Goal: Task Accomplishment & Management: Use online tool/utility

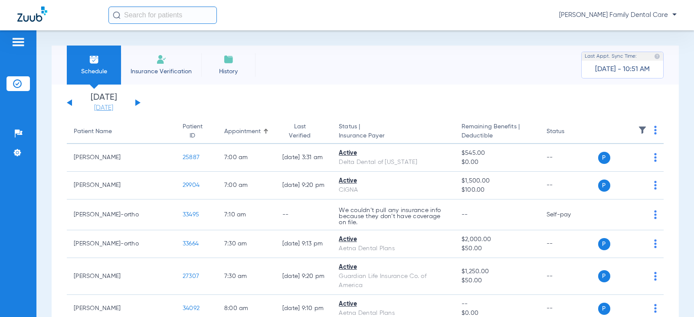
click at [108, 104] on link "[DATE]" at bounding box center [104, 108] width 52 height 9
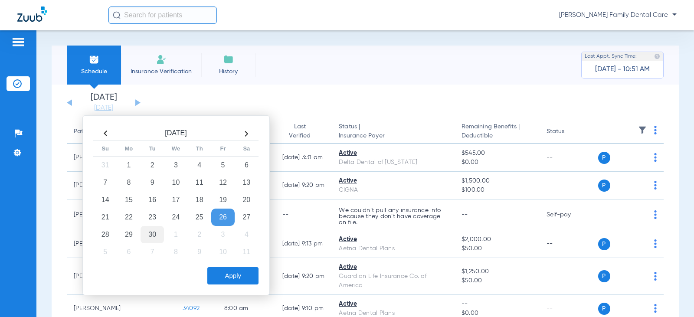
click at [150, 235] on td "30" at bounding box center [152, 234] width 23 height 17
click at [231, 275] on button "Apply" at bounding box center [232, 275] width 51 height 17
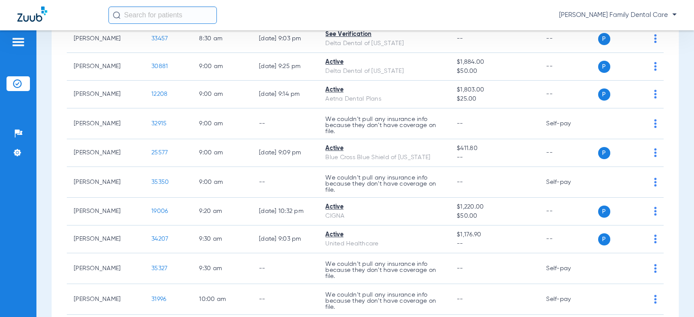
scroll to position [260, 0]
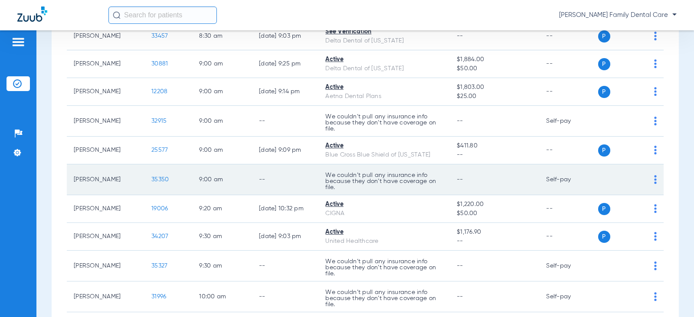
click at [153, 178] on span "35350" at bounding box center [159, 180] width 17 height 6
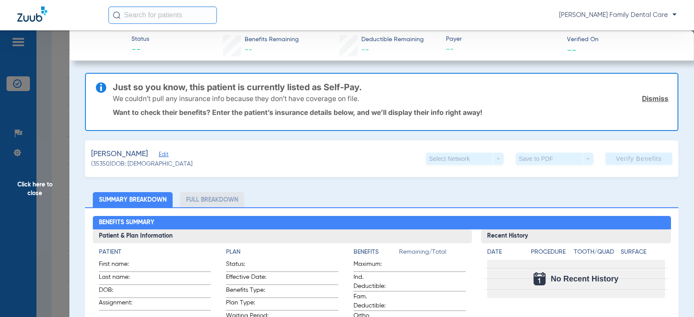
type input "[PERSON_NAME]"
type input "[DATE]"
click at [159, 156] on span "Edit" at bounding box center [163, 155] width 8 height 8
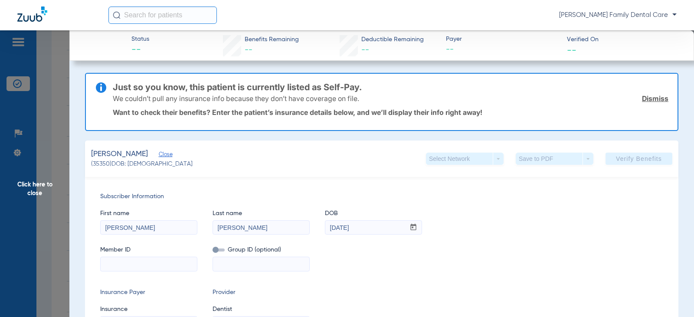
click at [650, 100] on link "Dismiss" at bounding box center [655, 98] width 26 height 9
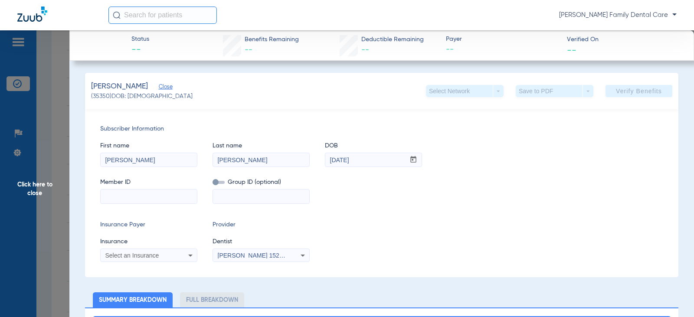
click at [167, 255] on div "Select an Insurance" at bounding box center [140, 256] width 70 height 6
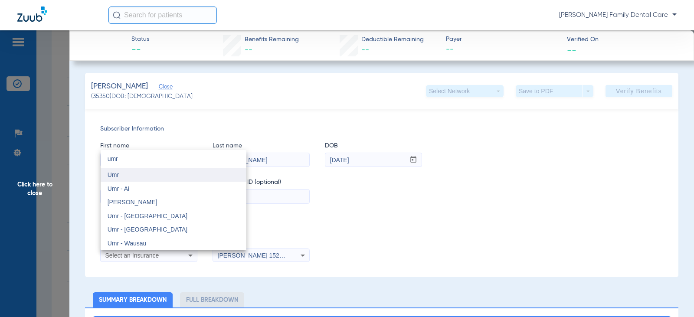
type input "umr"
click at [224, 170] on mat-option "Umr" at bounding box center [174, 175] width 146 height 14
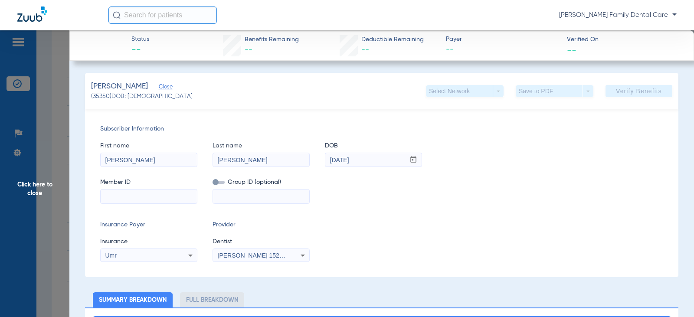
click at [155, 159] on input "[PERSON_NAME]" at bounding box center [149, 160] width 96 height 14
click at [305, 256] on div "Insurance Payer Insurance Umr Provider Dentist [PERSON_NAME] 1528271889" at bounding box center [381, 241] width 563 height 42
click at [302, 256] on icon at bounding box center [303, 255] width 10 height 10
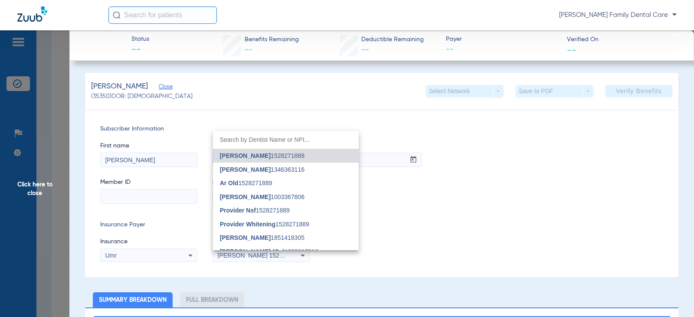
type input "f"
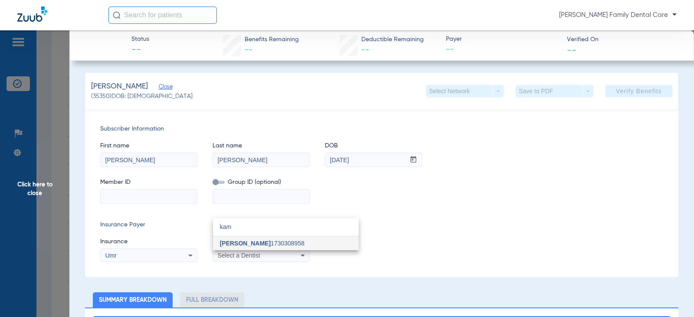
type input "kam"
click at [284, 247] on mat-option "[PERSON_NAME] 1730308958" at bounding box center [286, 244] width 146 height 14
drag, startPoint x: 178, startPoint y: 162, endPoint x: 48, endPoint y: 161, distance: 130.2
type input "[PERSON_NAME]"
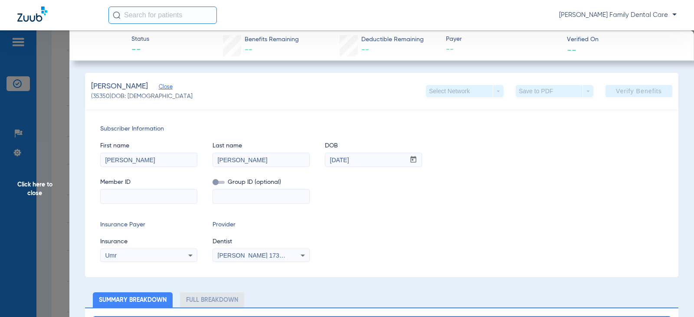
type input "[PERSON_NAME]"
click at [336, 159] on input "[DATE]" at bounding box center [365, 160] width 80 height 14
drag, startPoint x: 372, startPoint y: 160, endPoint x: 325, endPoint y: 161, distance: 47.3
click at [325, 161] on input "[DATE]" at bounding box center [365, 160] width 80 height 14
type input "[DATE]"
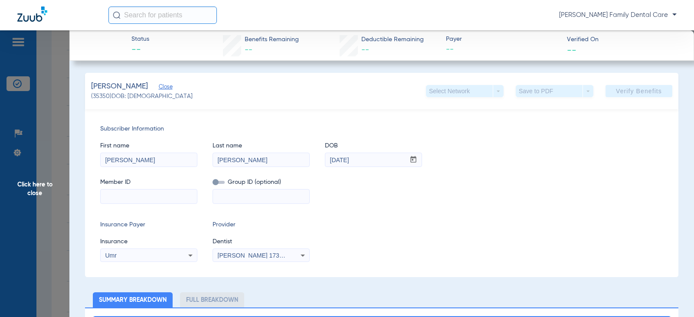
click at [179, 192] on input at bounding box center [149, 197] width 96 height 14
paste input "21212347"
type input "21212347"
click at [632, 88] on span "Verify Benefits" at bounding box center [639, 91] width 46 height 7
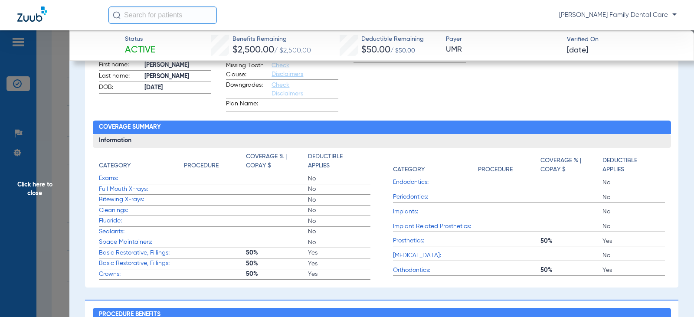
scroll to position [608, 0]
